Goal: Task Accomplishment & Management: Use online tool/utility

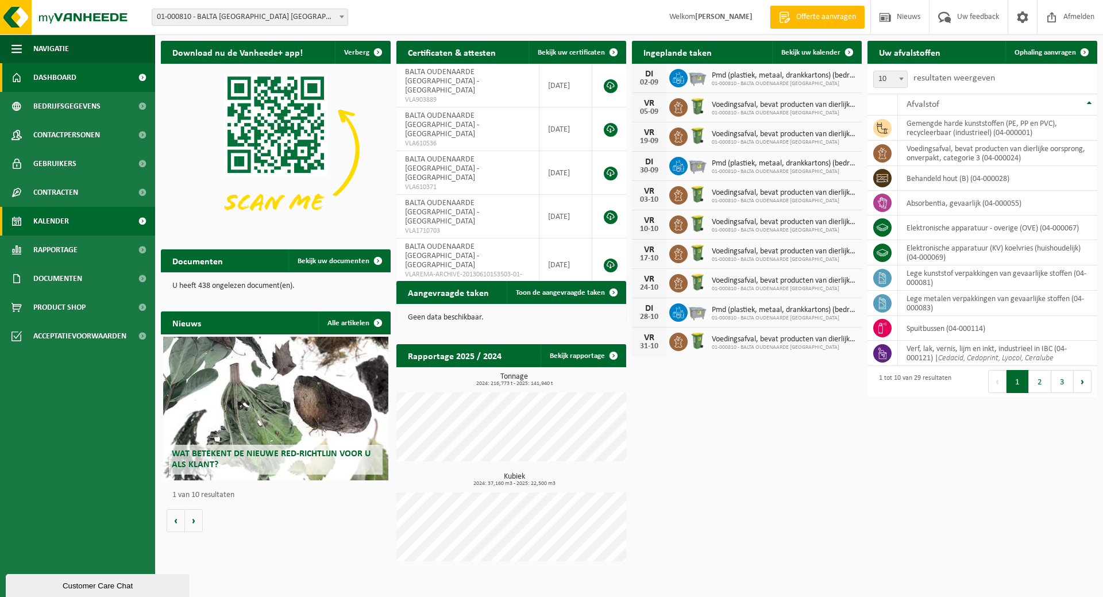
click at [57, 217] on span "Kalender" at bounding box center [51, 221] width 36 height 29
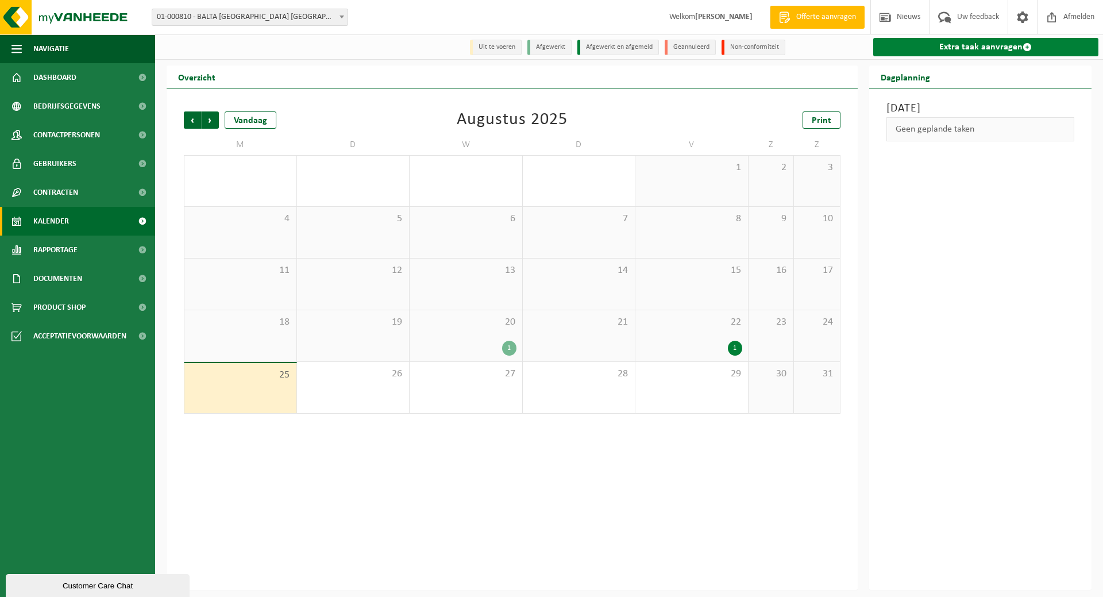
click at [976, 48] on link "Extra taak aanvragen" at bounding box center [986, 47] width 226 height 18
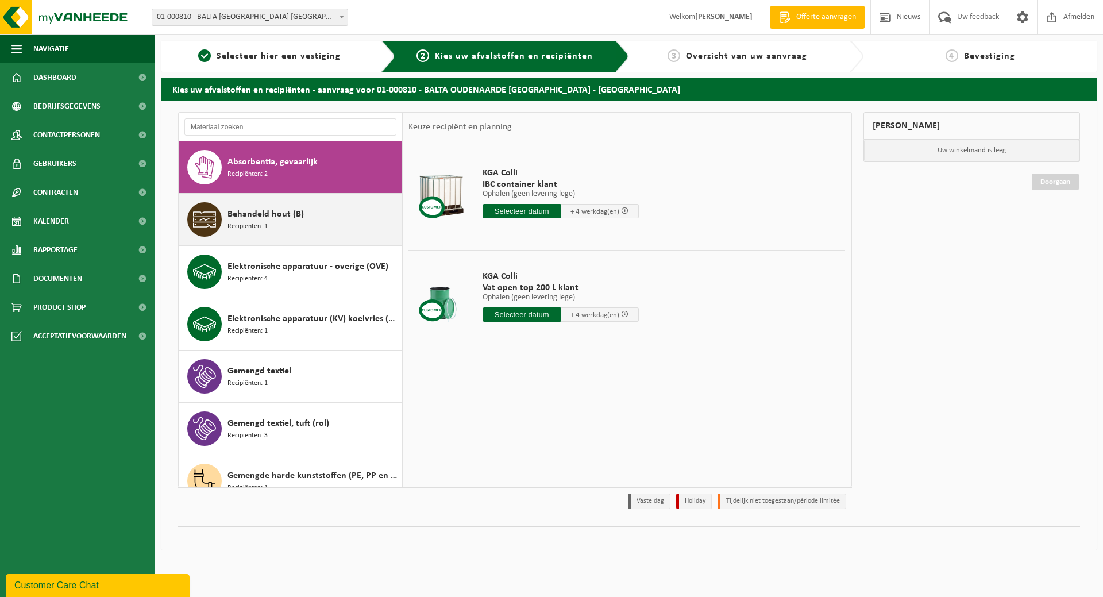
click at [250, 211] on span "Behandeld hout (B)" at bounding box center [265, 214] width 76 height 14
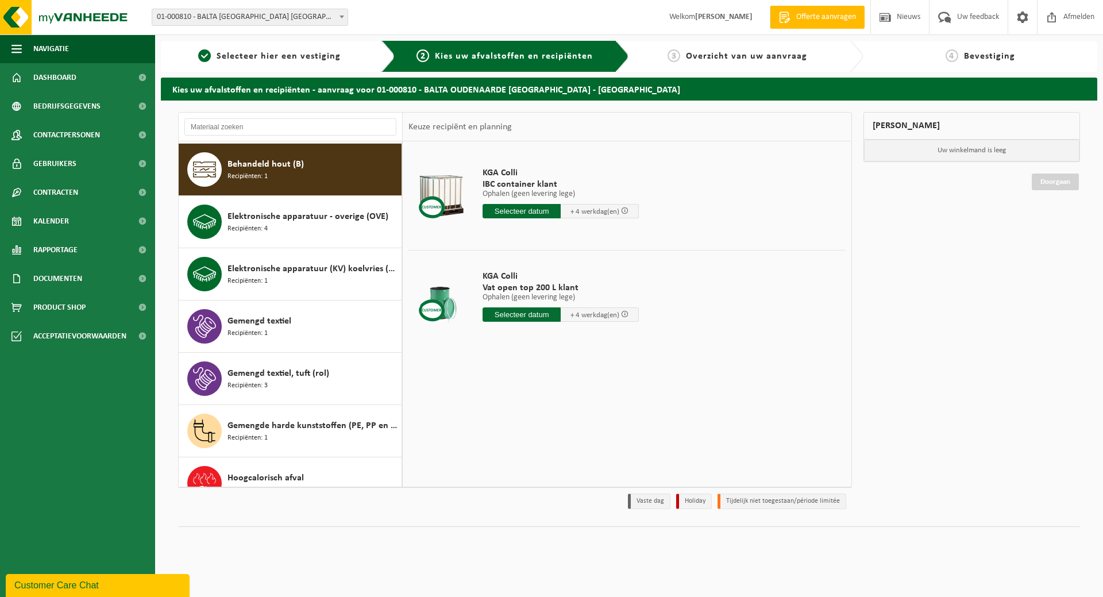
scroll to position [52, 0]
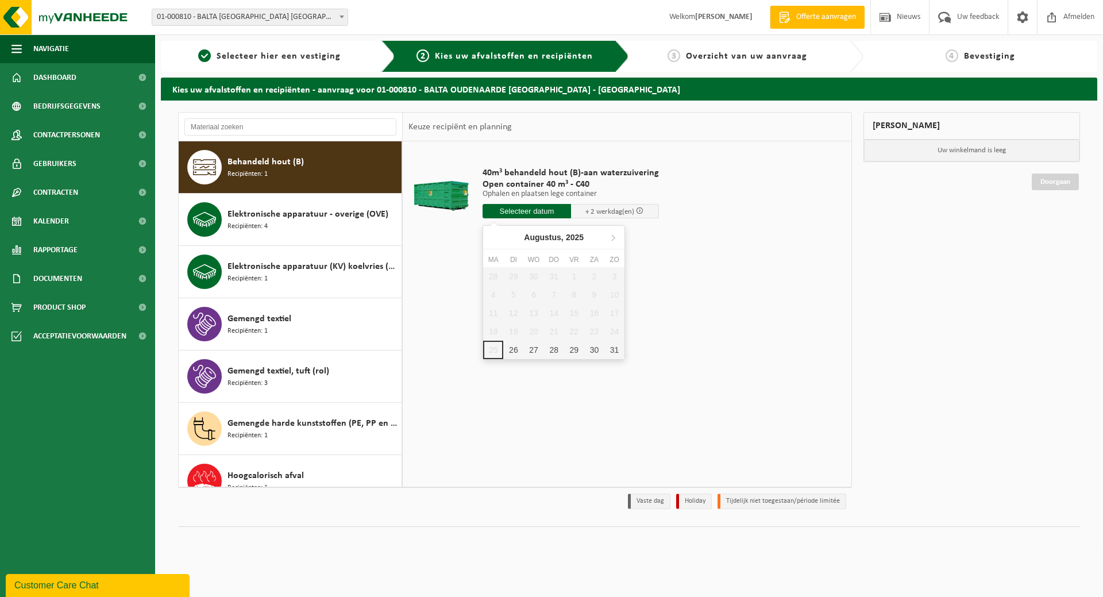
click at [545, 211] on input "text" at bounding box center [526, 211] width 88 height 14
click at [510, 350] on div "26" at bounding box center [513, 350] width 20 height 18
type input "Van 2025-08-26"
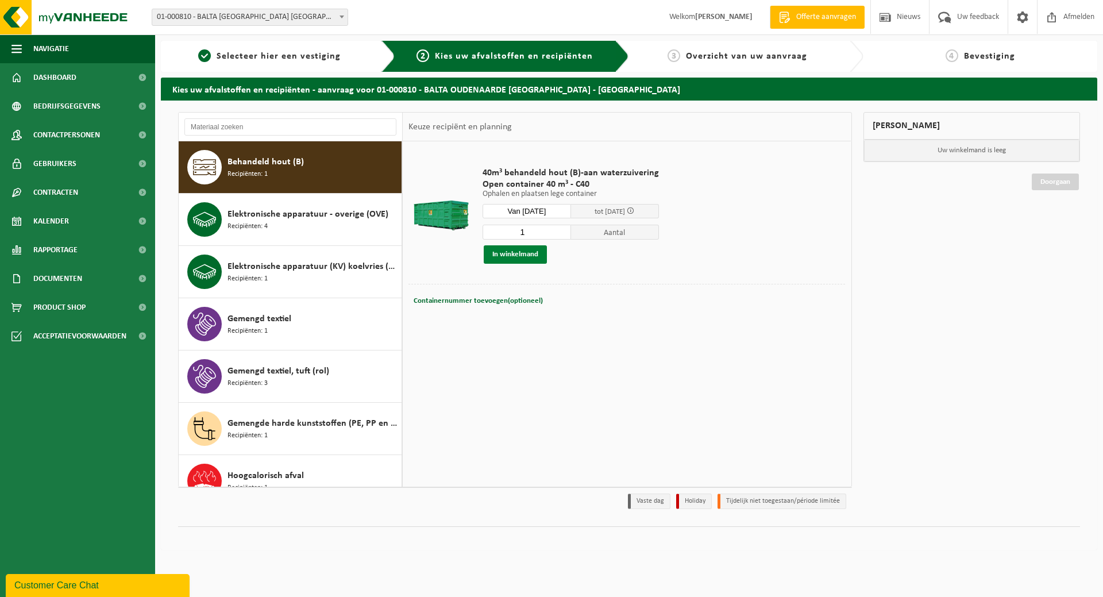
click at [516, 250] on button "In winkelmand" at bounding box center [515, 254] width 63 height 18
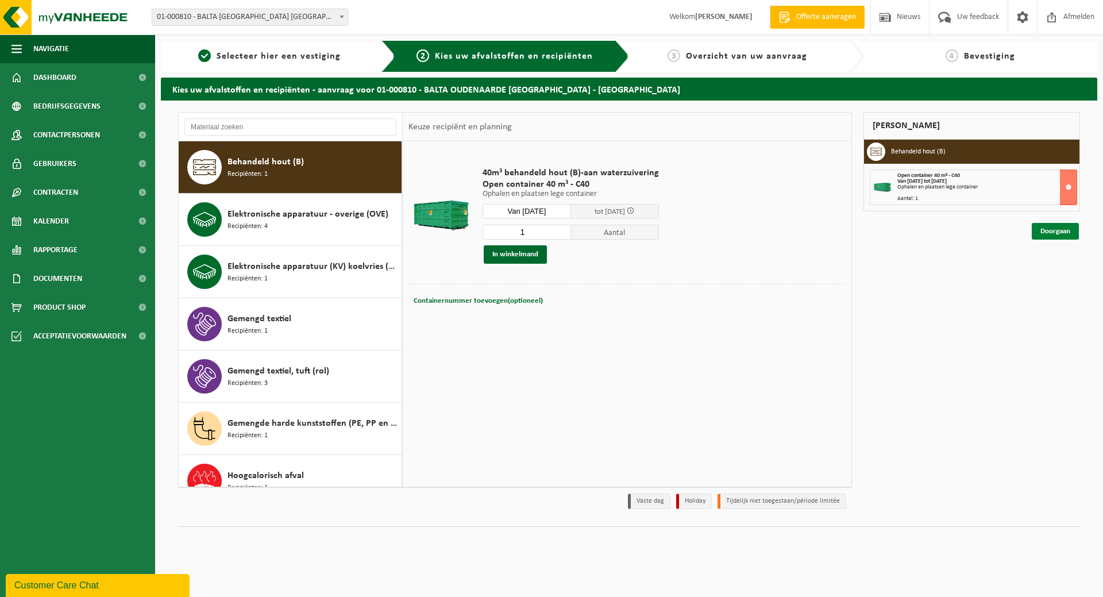
click at [1058, 229] on link "Doorgaan" at bounding box center [1054, 231] width 47 height 17
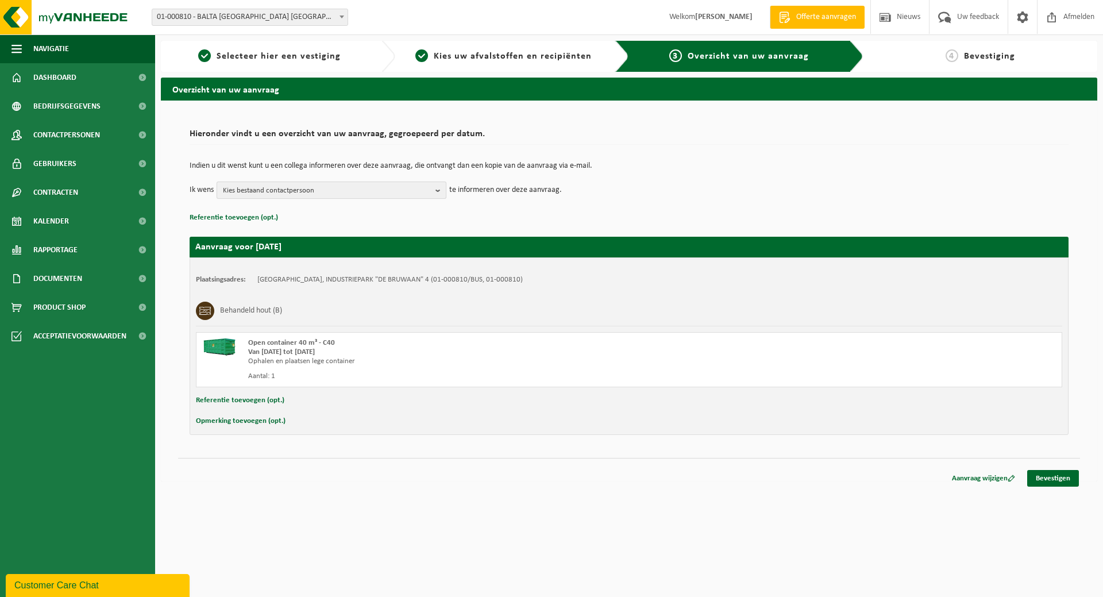
click at [439, 187] on b "button" at bounding box center [440, 190] width 10 height 16
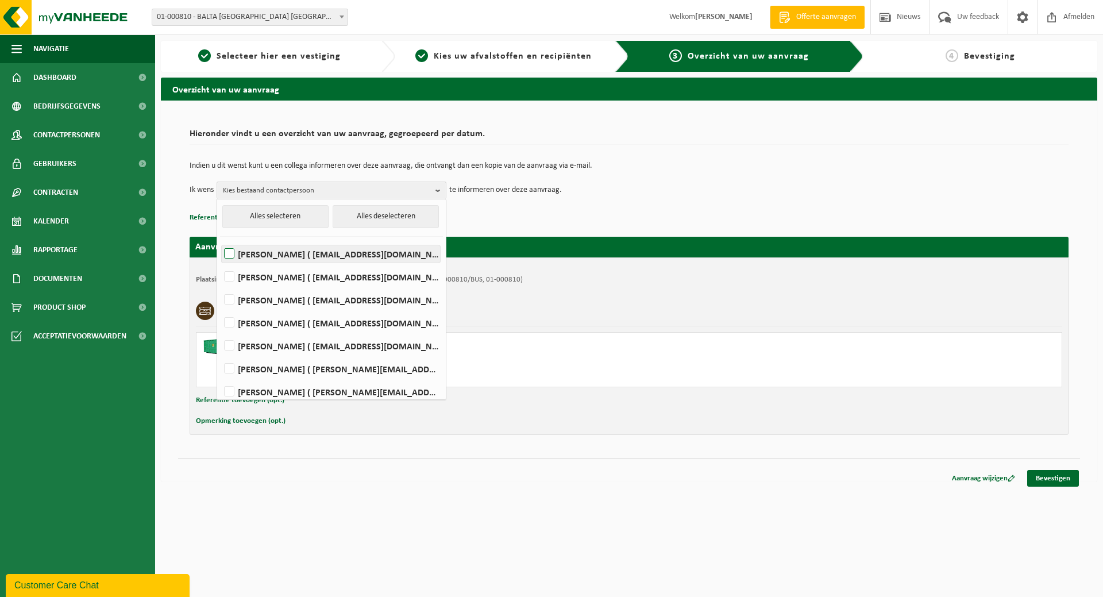
click at [374, 251] on label "Dary Cnockaert ( dary.cnockaert@baltagroup.com )" at bounding box center [331, 253] width 218 height 17
click at [220, 239] on input "Dary Cnockaert ( dary.cnockaert@baltagroup.com )" at bounding box center [219, 239] width 1 height 1
checkbox input "true"
click at [343, 297] on label "MARGA DUJARDIN ( marga.dujardin@baltagroup.com )" at bounding box center [331, 299] width 218 height 17
click at [220, 285] on input "MARGA DUJARDIN ( marga.dujardin@baltagroup.com )" at bounding box center [219, 285] width 1 height 1
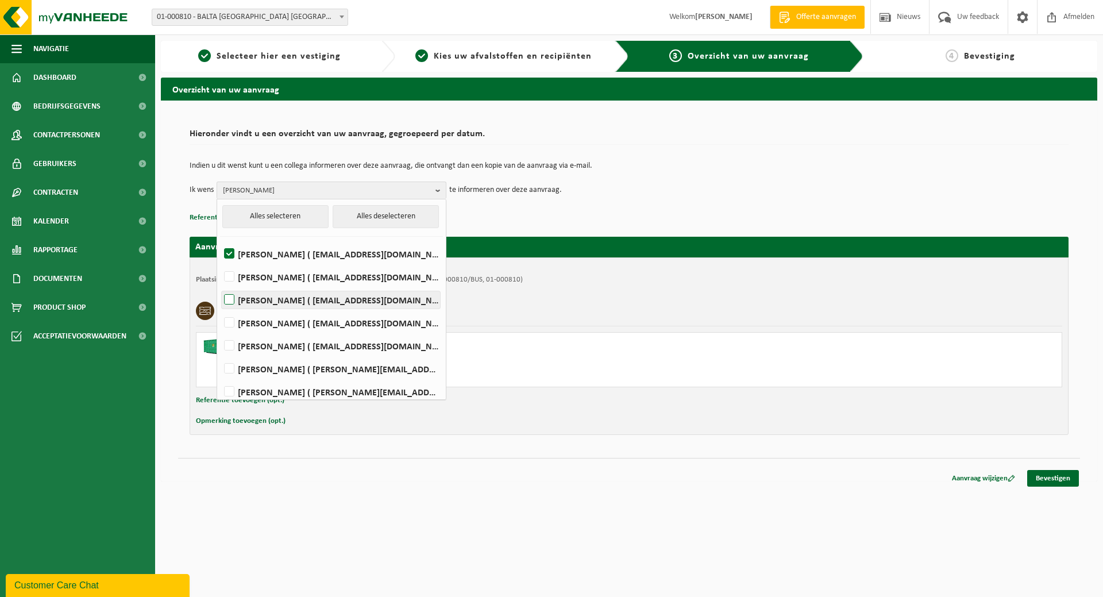
checkbox input "true"
click at [343, 322] on label "Jasmien Pieters ( jasmien.pieters@baltagroup.com )" at bounding box center [331, 322] width 218 height 17
click at [220, 308] on input "Jasmien Pieters ( jasmien.pieters@baltagroup.com )" at bounding box center [219, 308] width 1 height 1
checkbox input "true"
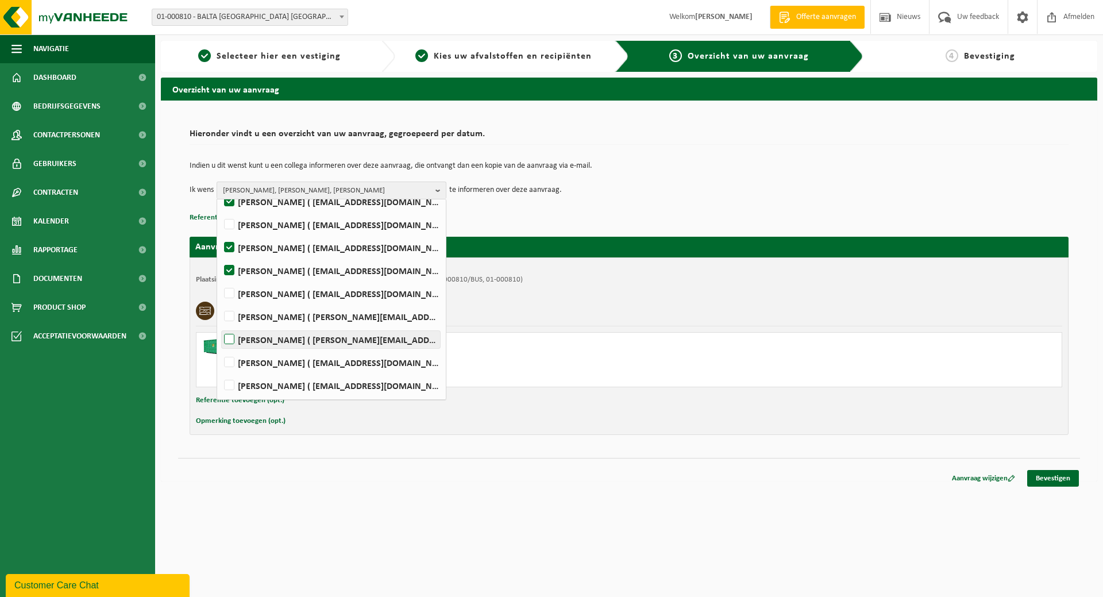
click at [353, 341] on label "Jonas Vandefonteyne ( jonas.vandefonteyne@captiqs.com )" at bounding box center [331, 339] width 218 height 17
click at [220, 325] on input "Jonas Vandefonteyne ( jonas.vandefonteyne@captiqs.com )" at bounding box center [219, 324] width 1 height 1
checkbox input "true"
click at [341, 382] on label "Koen Windels ( koen.windels@baltagroup.com )" at bounding box center [331, 385] width 218 height 17
click at [220, 371] on input "Koen Windels ( koen.windels@baltagroup.com )" at bounding box center [219, 370] width 1 height 1
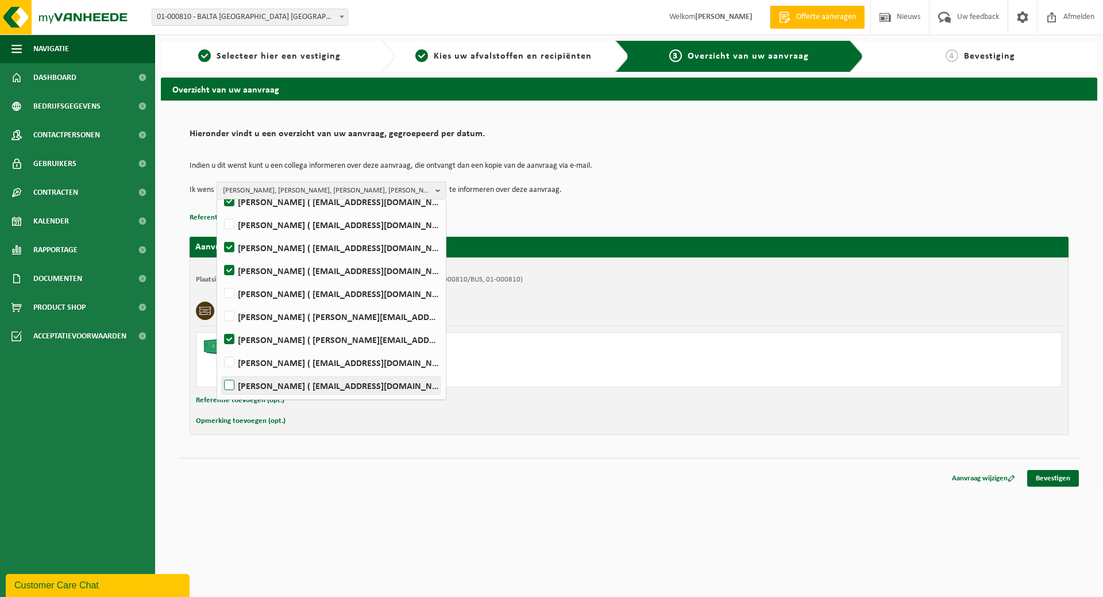
checkbox input "true"
click at [679, 384] on div "Open container 40 m³ - C40 Van 2025-08-26 tot 2025-08-28 Ophalen en plaatsen le…" at bounding box center [629, 359] width 866 height 55
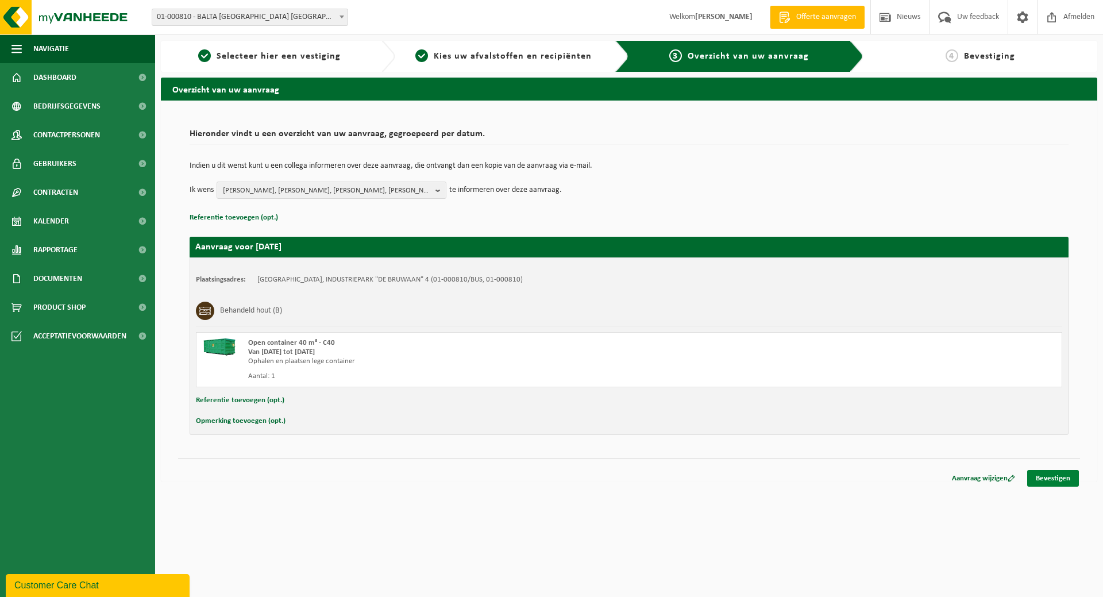
click at [1045, 477] on link "Bevestigen" at bounding box center [1053, 478] width 52 height 17
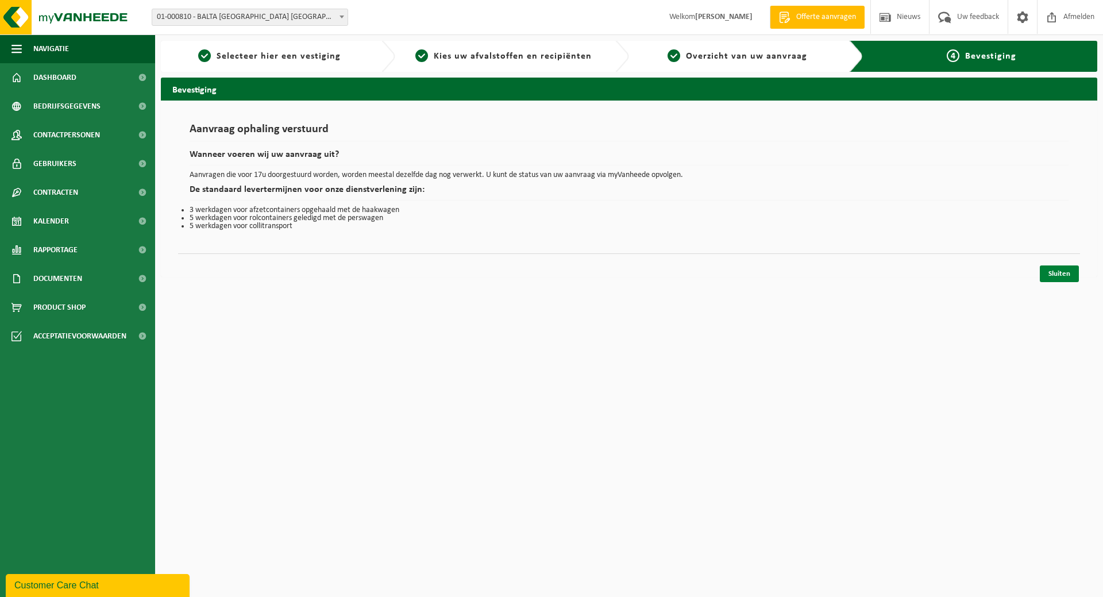
click at [1057, 268] on link "Sluiten" at bounding box center [1058, 273] width 39 height 17
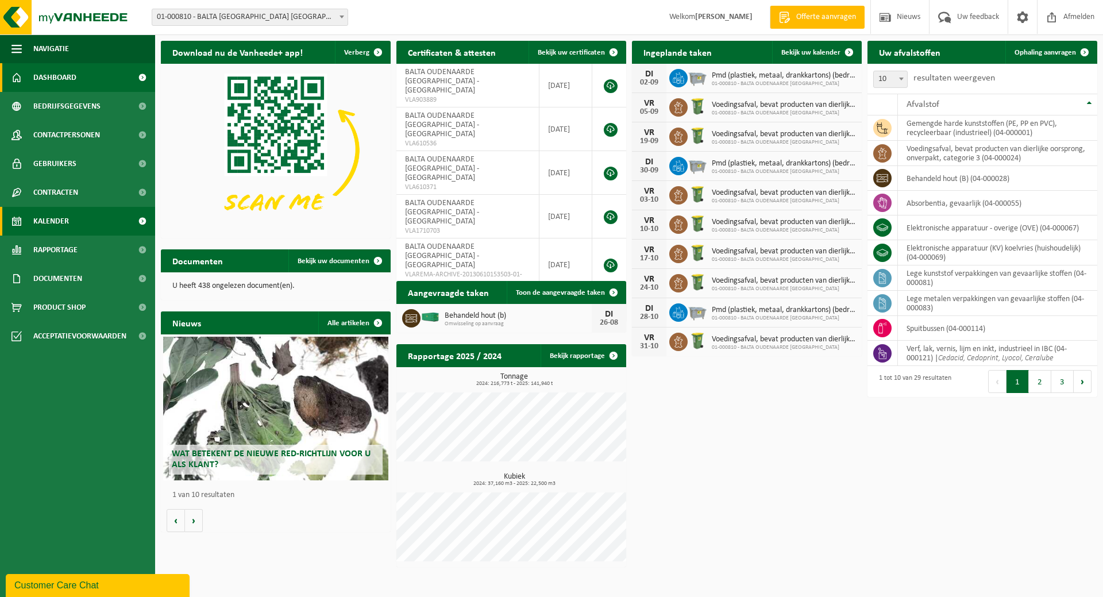
click at [55, 222] on span "Kalender" at bounding box center [51, 221] width 36 height 29
